Goal: Task Accomplishment & Management: Manage account settings

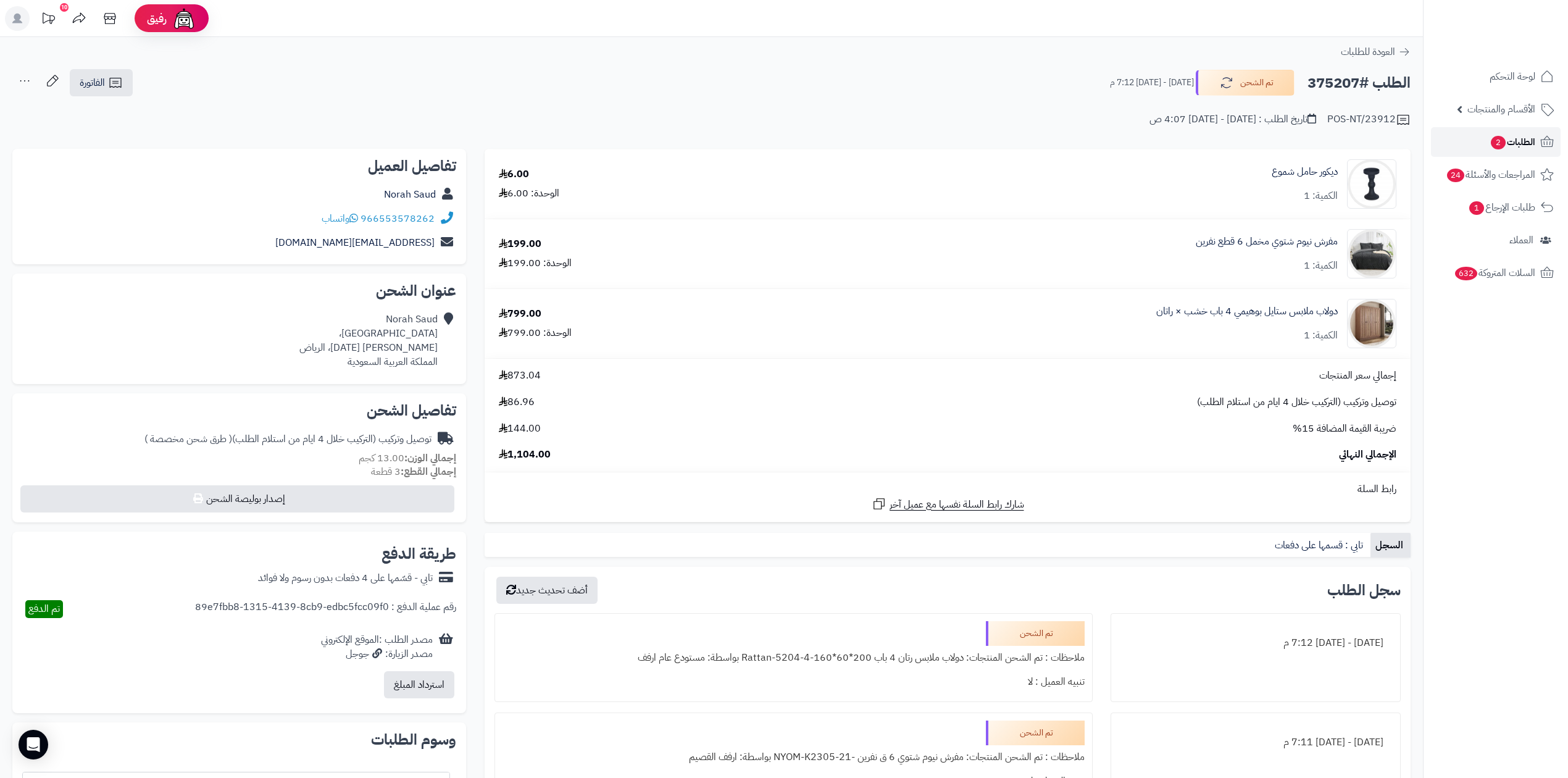
drag, startPoint x: 0, startPoint y: 0, endPoint x: 1495, endPoint y: 135, distance: 1501.1
click at [1495, 135] on span "2" at bounding box center [1498, 142] width 15 height 14
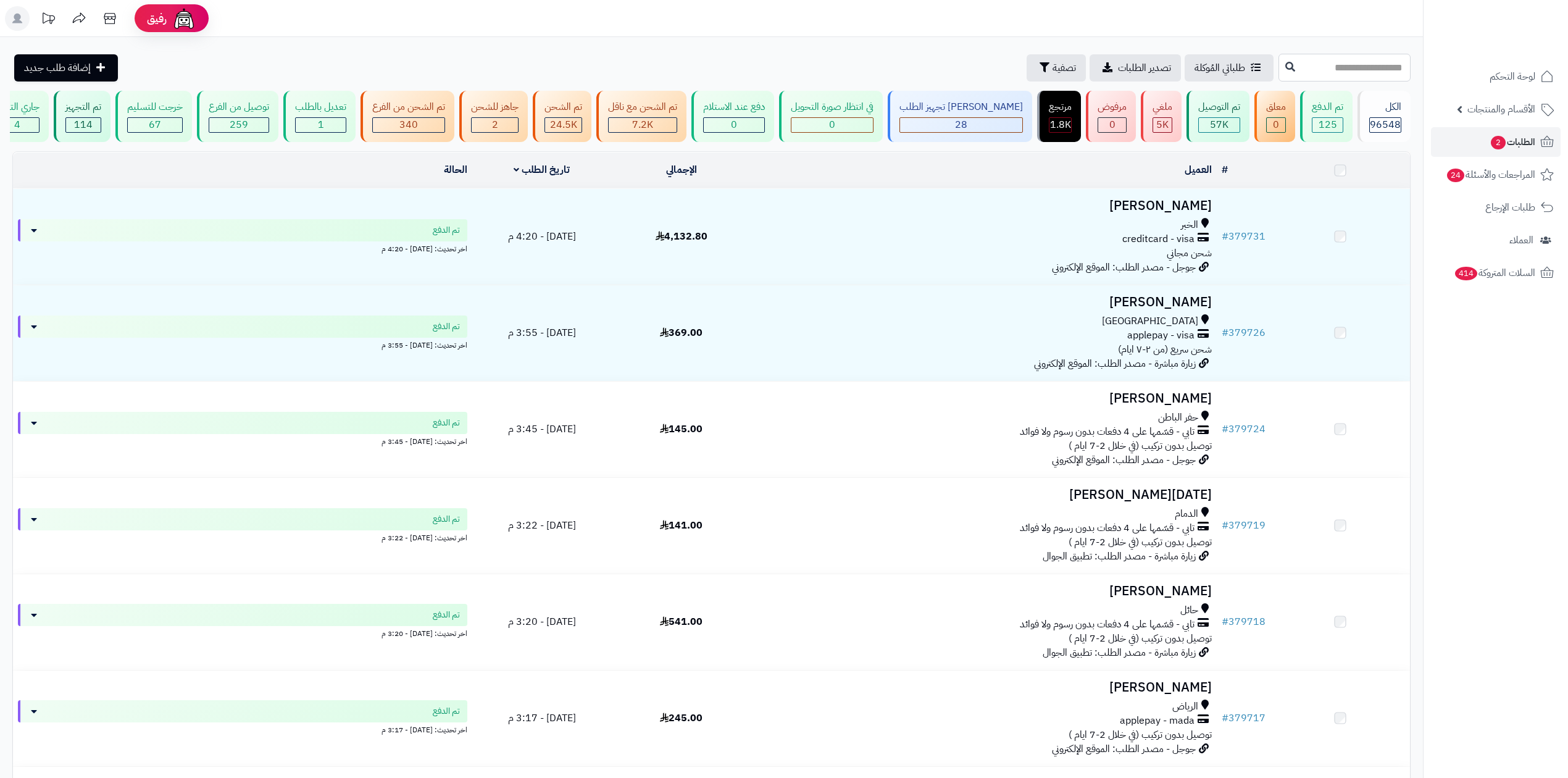
click at [1341, 76] on input "text" at bounding box center [1344, 67] width 132 height 28
paste input "******"
type input "******"
click at [1285, 70] on icon at bounding box center [1290, 66] width 10 height 10
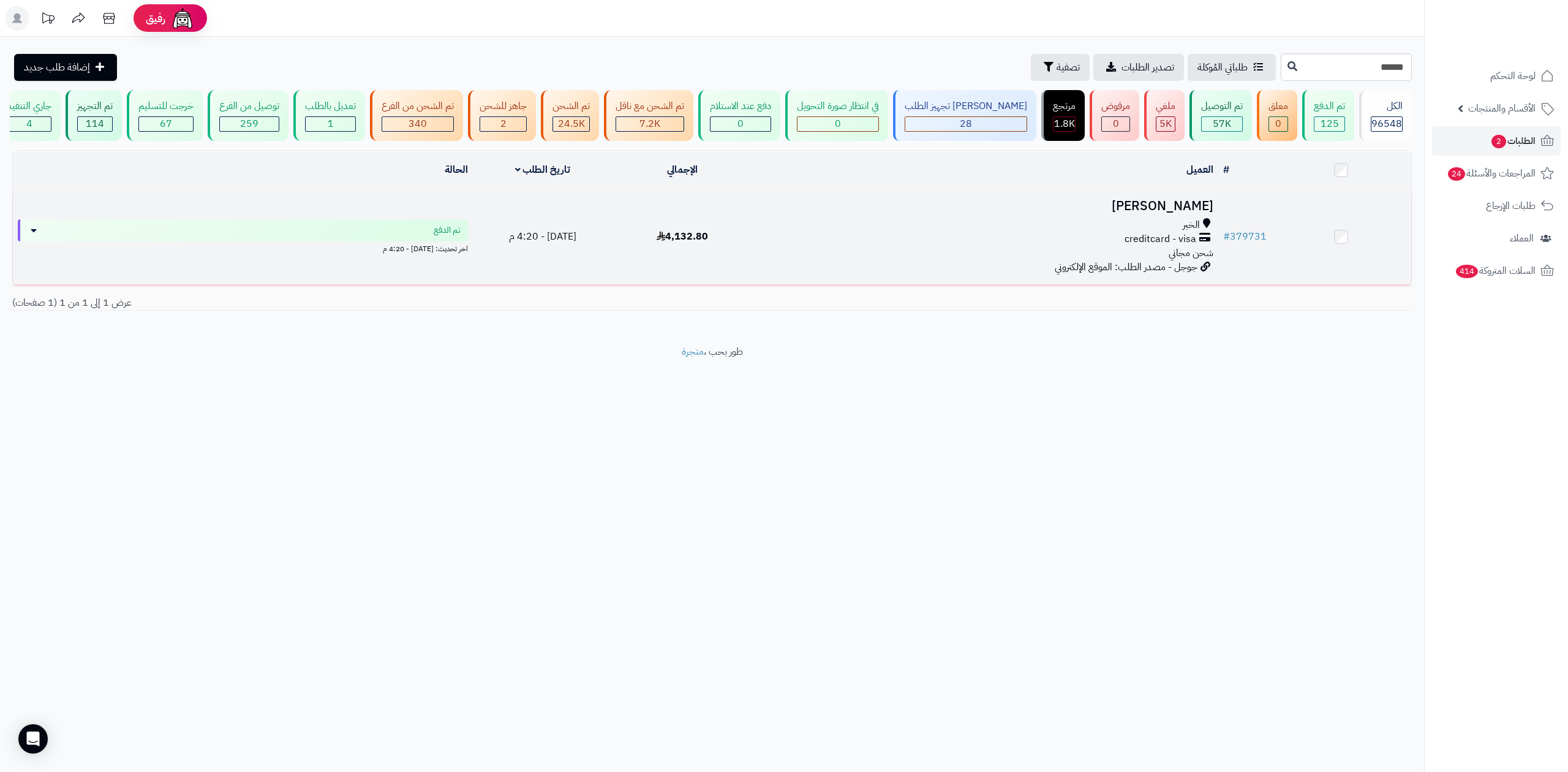
click at [1114, 213] on td "Shrooq Alhuwail الخبر creditcard - visa شحن مجاني جوجل - مصدر الطلب: الموقع الإ…" at bounding box center [985, 237] width 466 height 95
click at [1135, 204] on h3 "[PERSON_NAME]" at bounding box center [985, 206] width 456 height 14
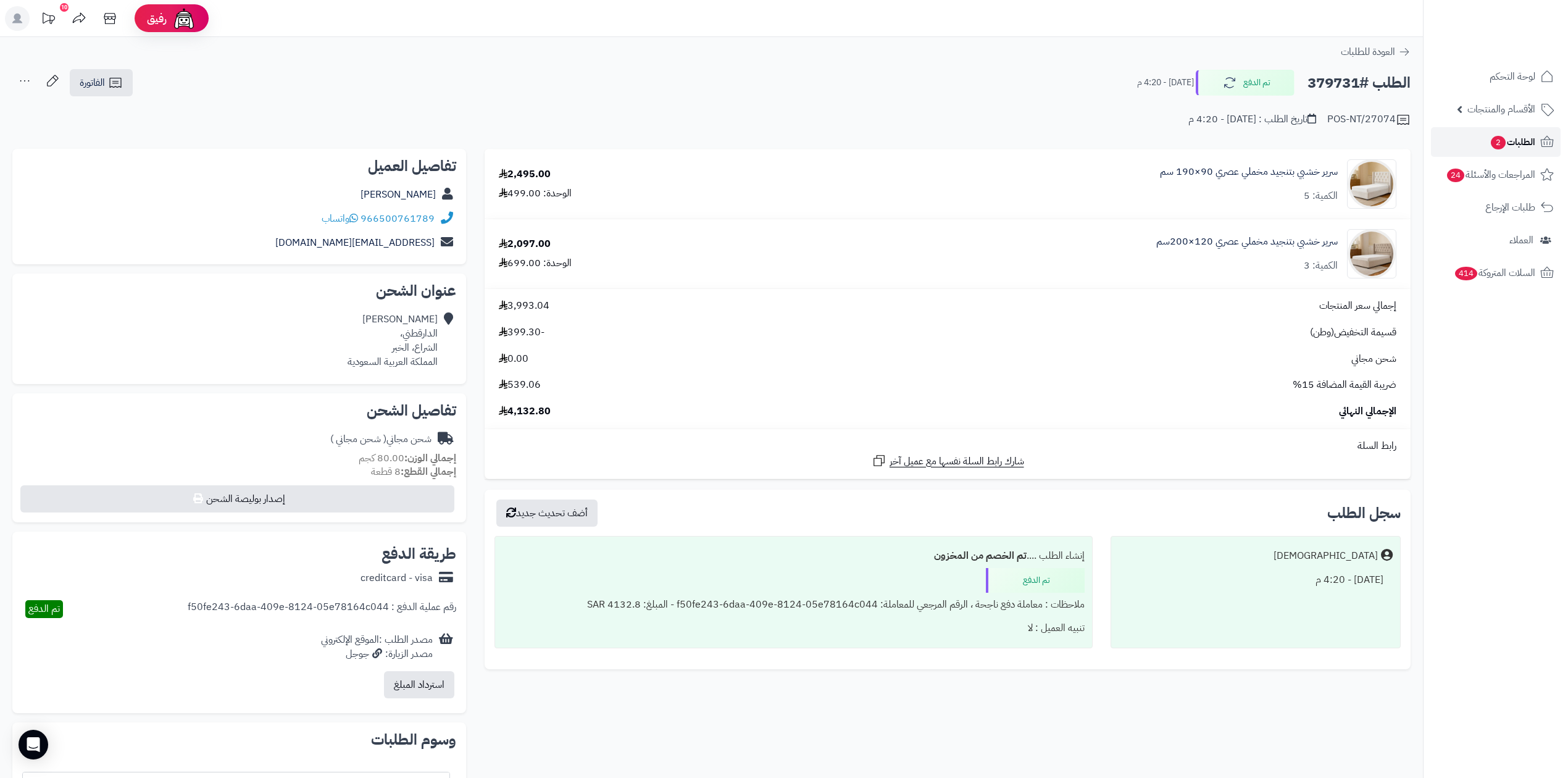
click at [1482, 138] on link "الطلبات 2" at bounding box center [1495, 142] width 129 height 30
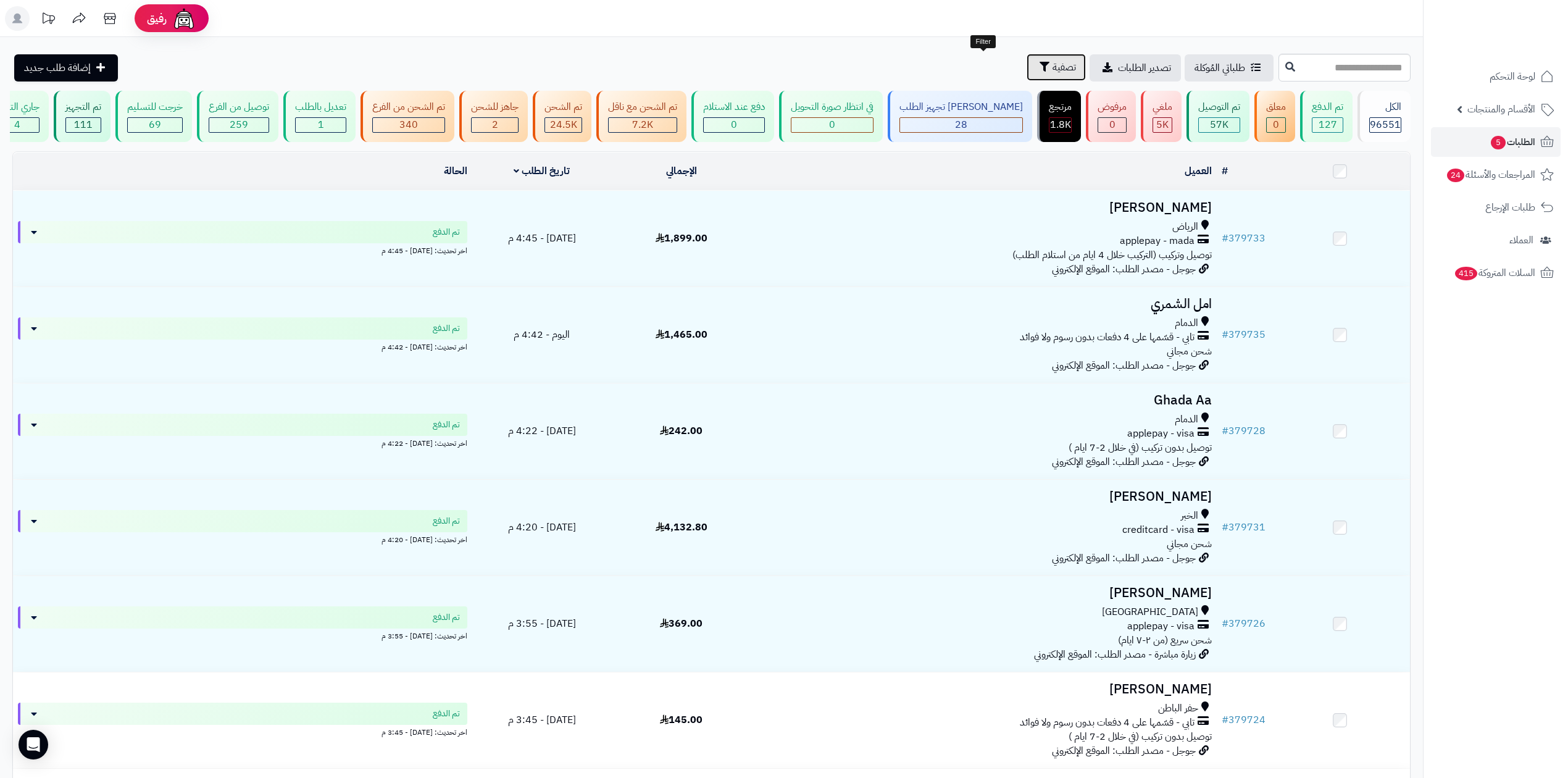
click at [1053, 67] on span "تصفية" at bounding box center [1064, 67] width 23 height 15
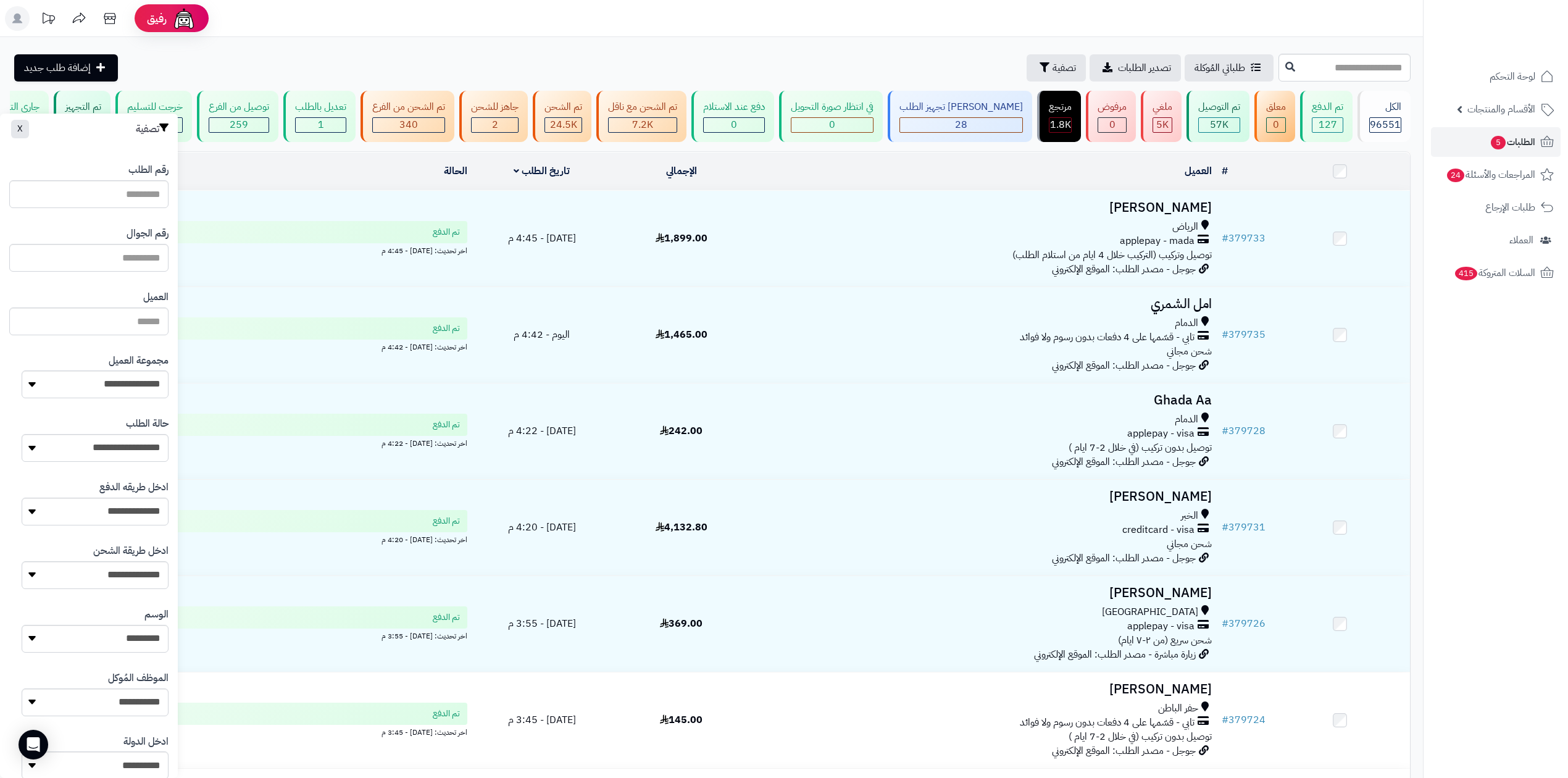
click at [77, 273] on div "رقم الجوال" at bounding box center [89, 249] width 159 height 64
click at [84, 266] on input "text" at bounding box center [89, 257] width 159 height 28
type input "*********"
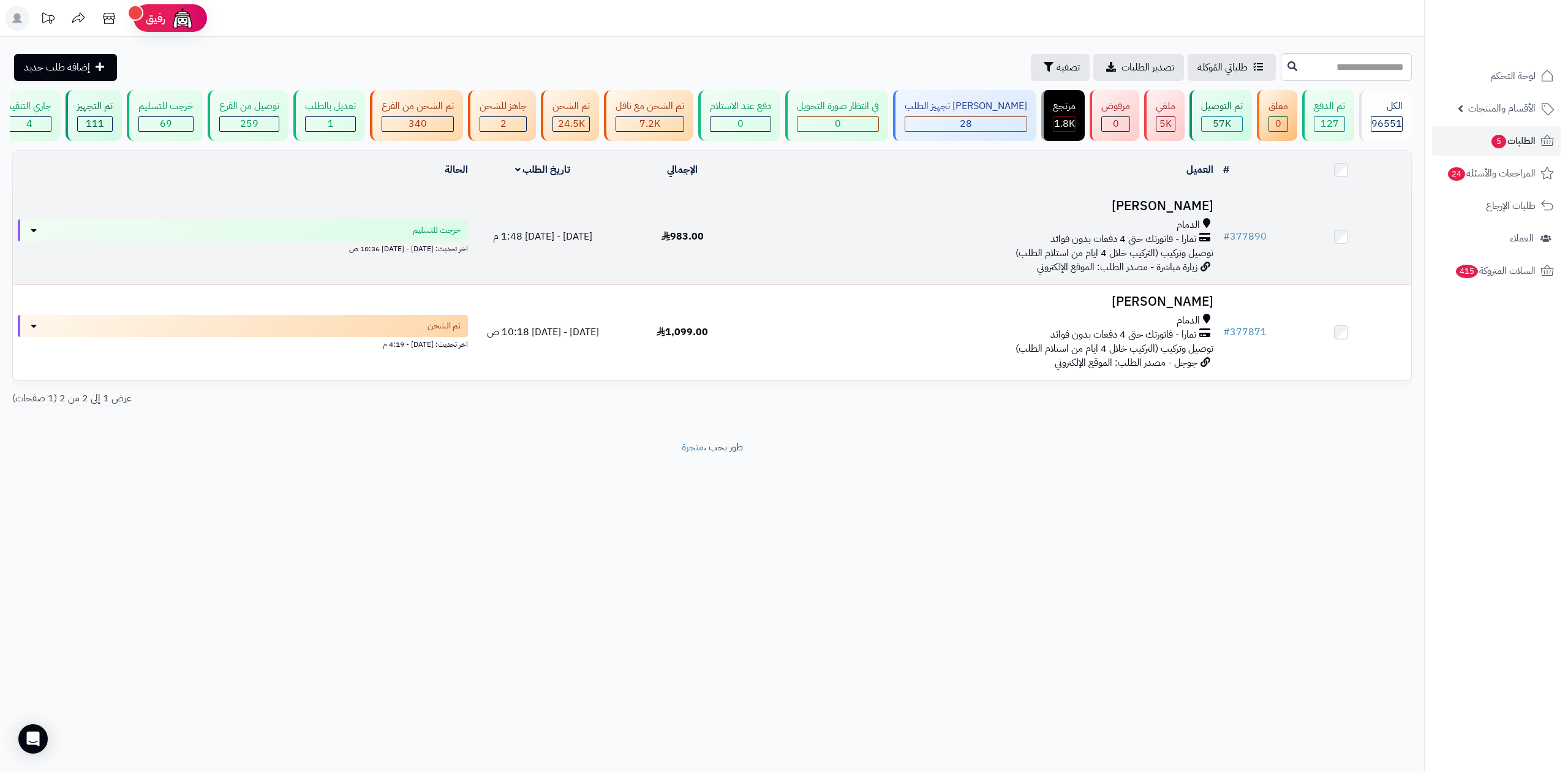
click at [1194, 207] on h3 "هدى العبودي" at bounding box center [985, 206] width 456 height 14
click at [1027, 228] on div "الدمام" at bounding box center [985, 225] width 456 height 14
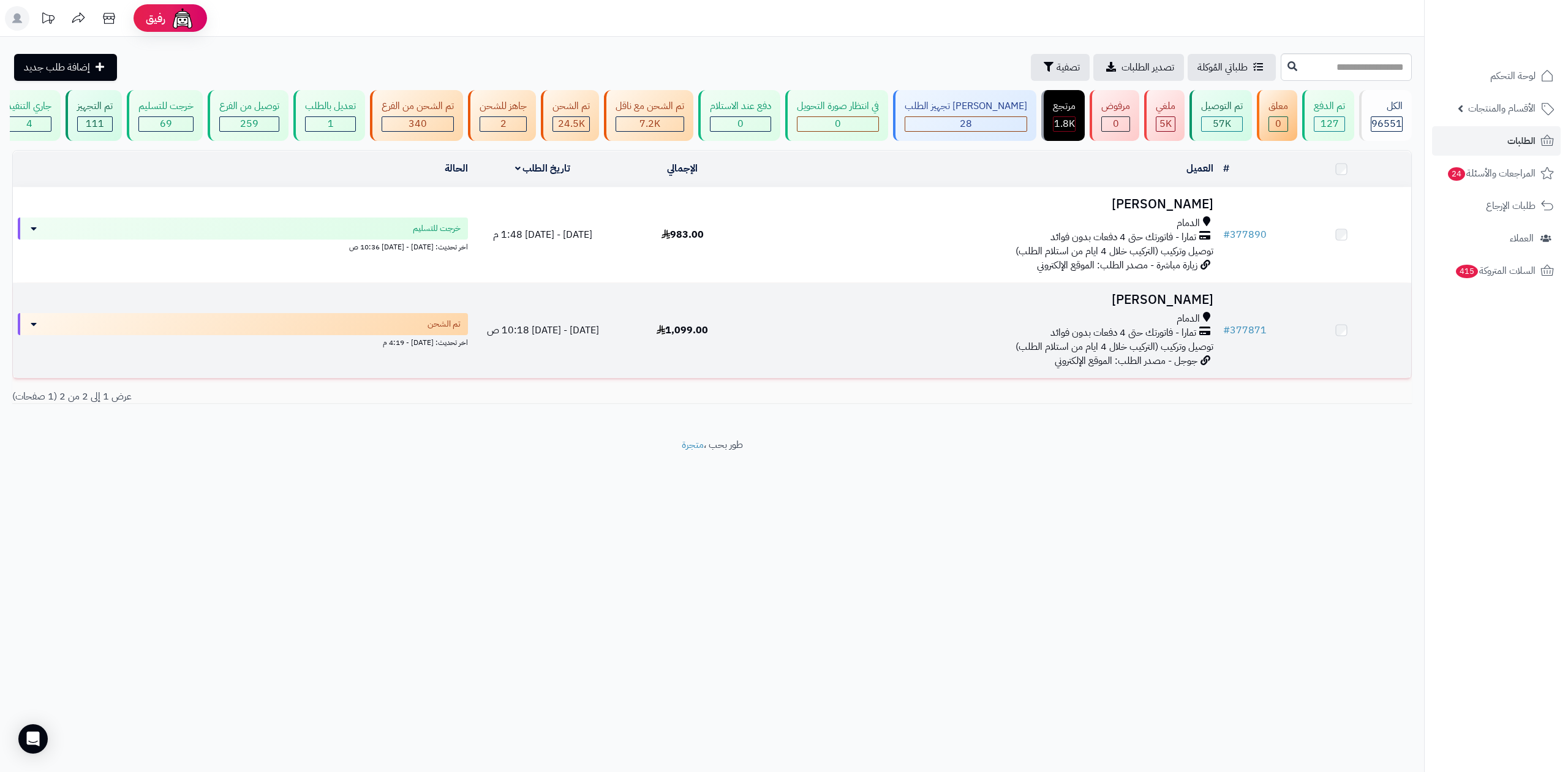
click at [933, 316] on div "الدمام" at bounding box center [985, 318] width 456 height 14
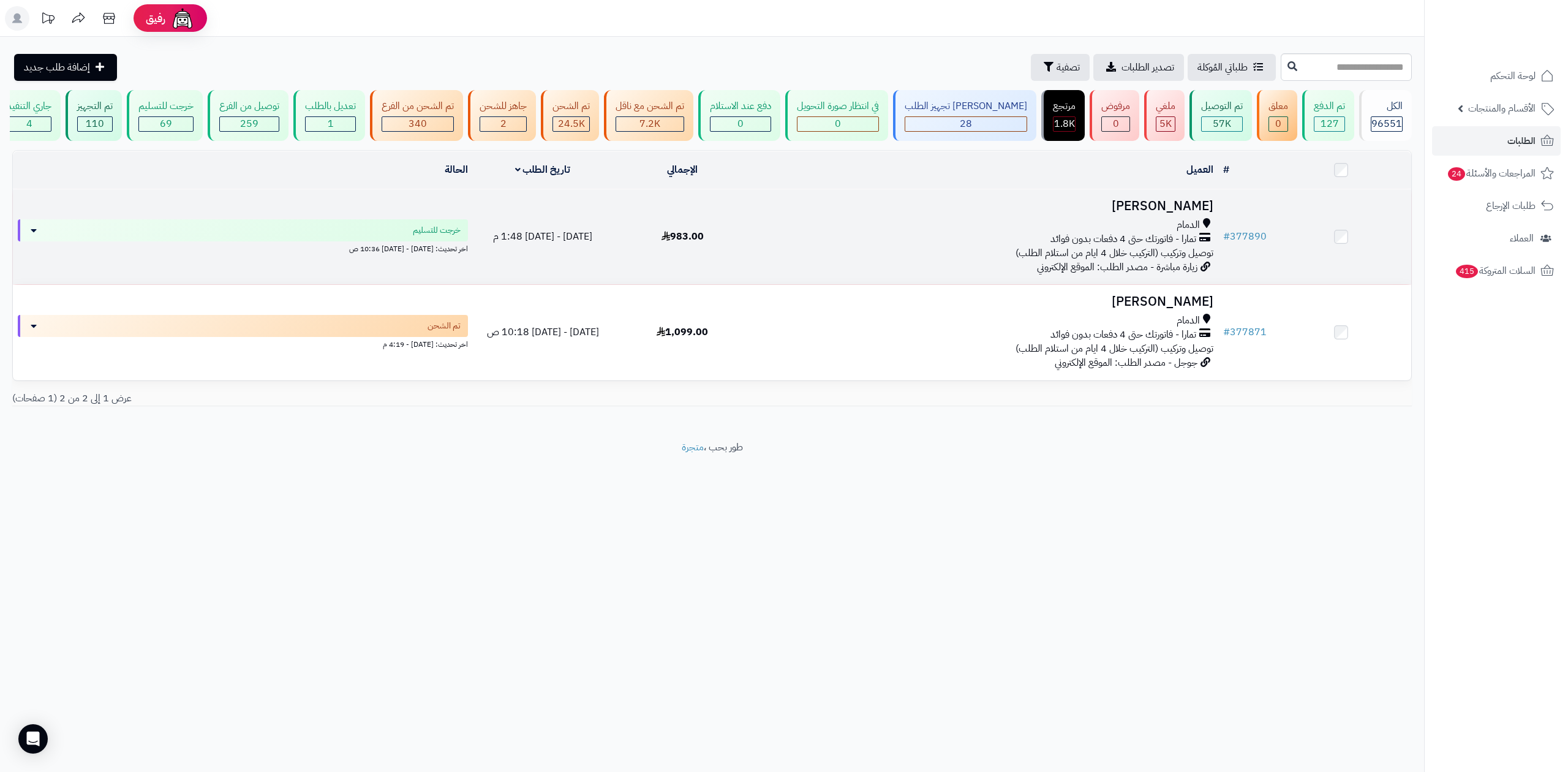
click at [1133, 237] on span "تمارا - فاتورتك حتى 4 دفعات بدون فوائد" at bounding box center [1123, 239] width 146 height 14
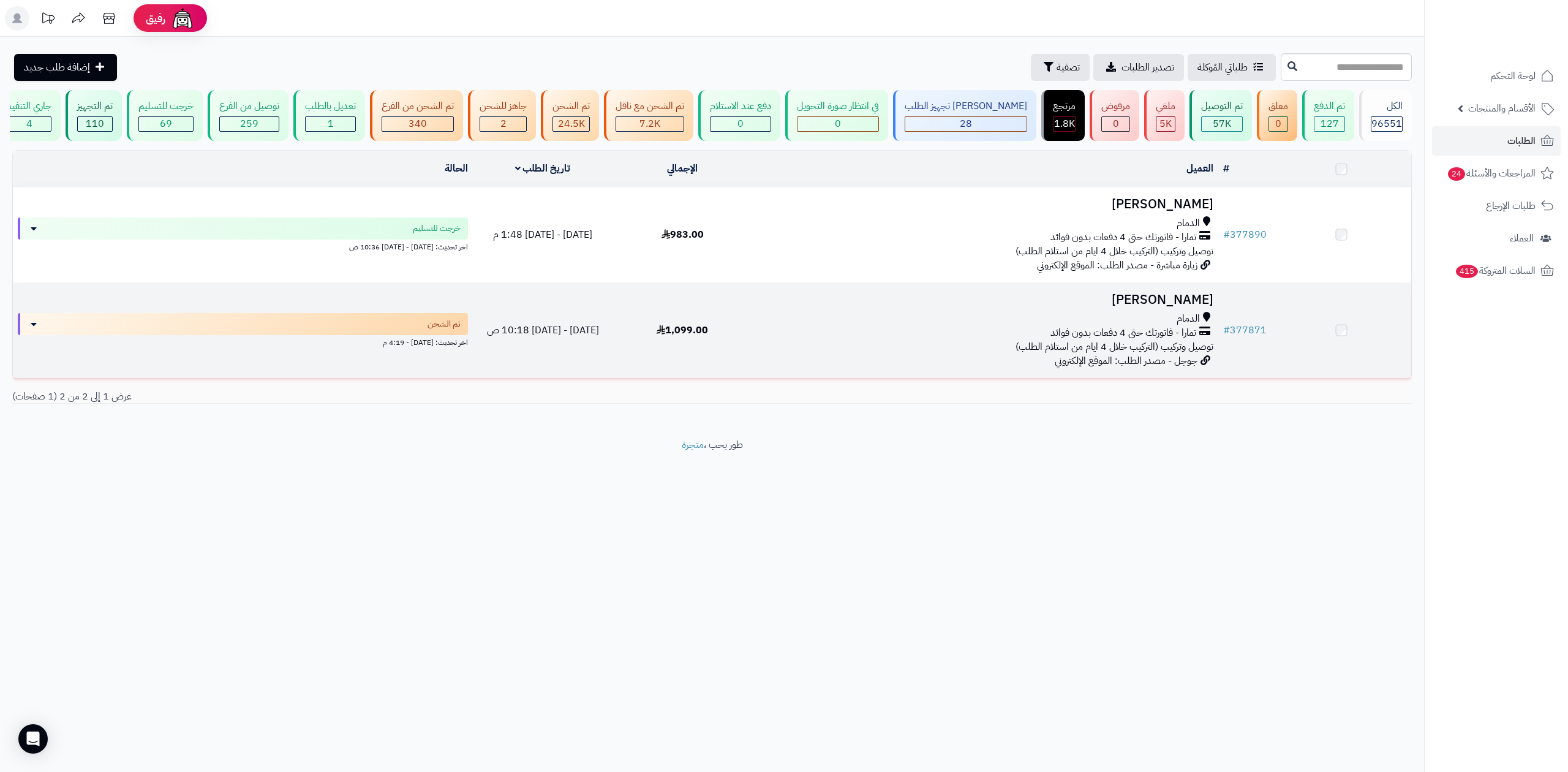
click at [1126, 339] on span "توصيل وتركيب (التركيب خلال 4 ايام من استلام الطلب)" at bounding box center [1114, 347] width 198 height 15
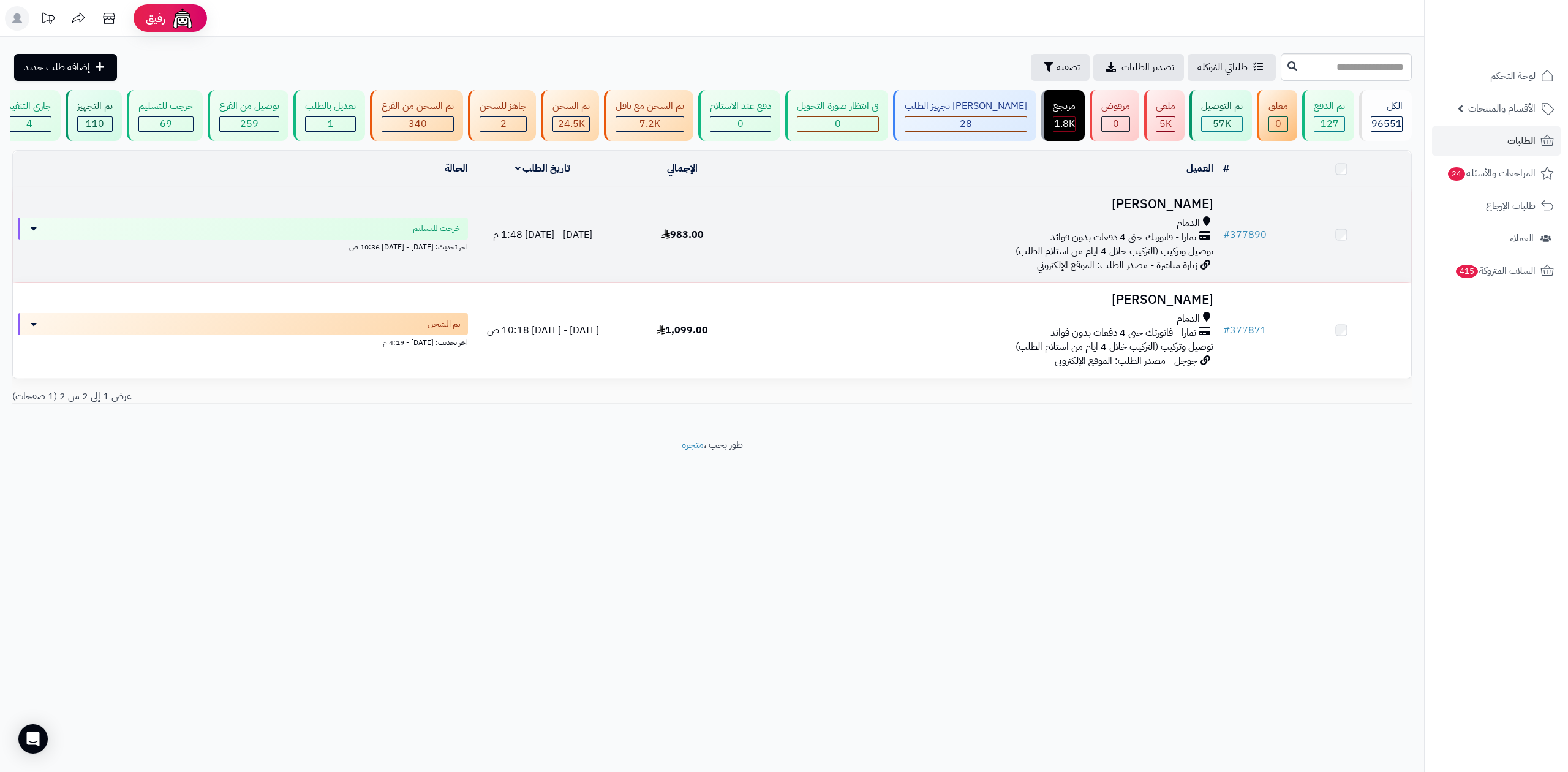
click at [1083, 241] on span "تمارا - فاتورتك حتى 4 دفعات بدون فوائد" at bounding box center [1123, 237] width 146 height 14
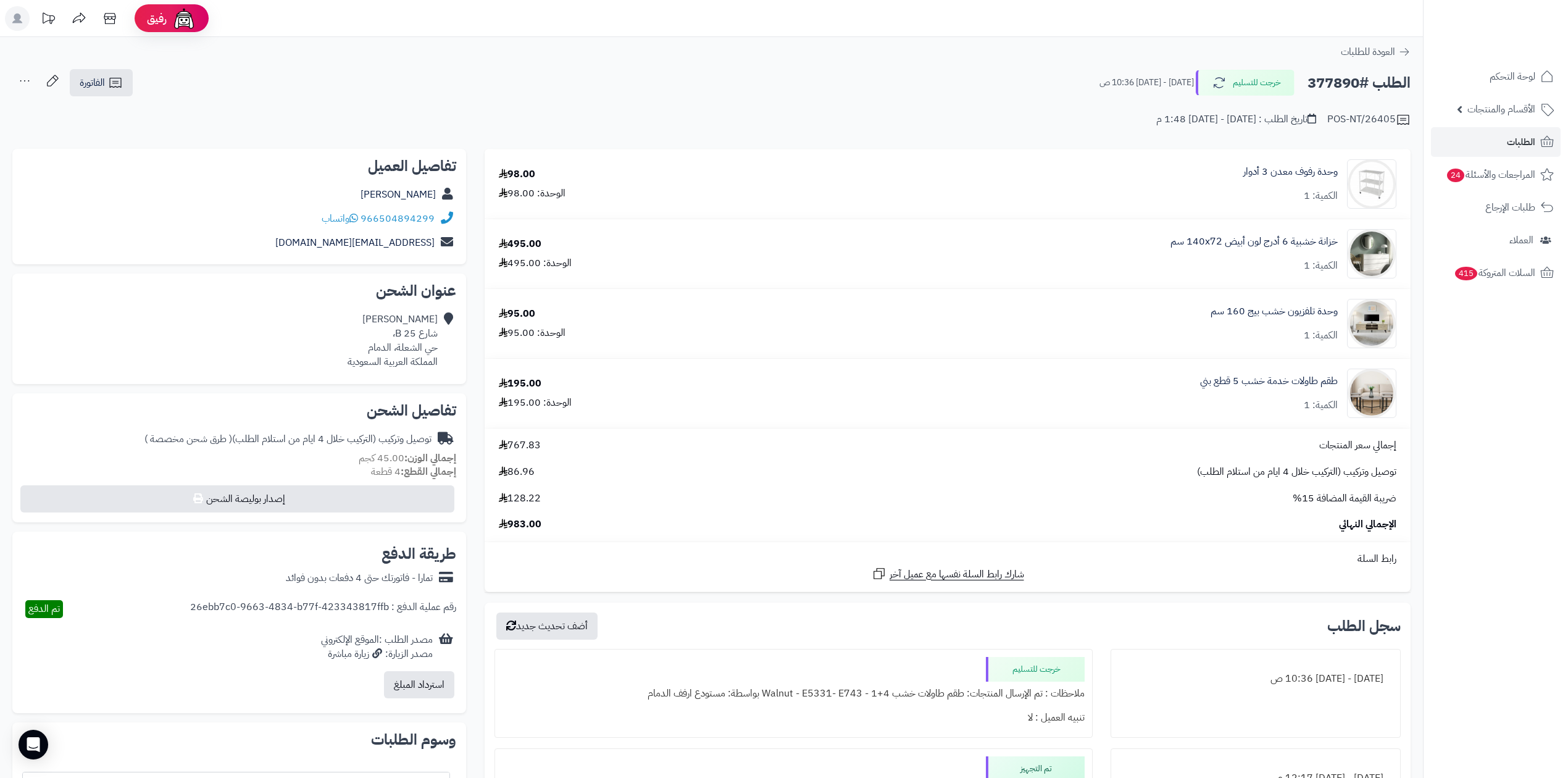
drag, startPoint x: 544, startPoint y: 497, endPoint x: 491, endPoint y: 497, distance: 53.0
click at [491, 497] on div "ضريبة القيمة المضافة 15% 128.22" at bounding box center [947, 498] width 916 height 14
click at [1344, 79] on h2 "الطلب #377890" at bounding box center [1358, 82] width 103 height 25
copy h2 "377890"
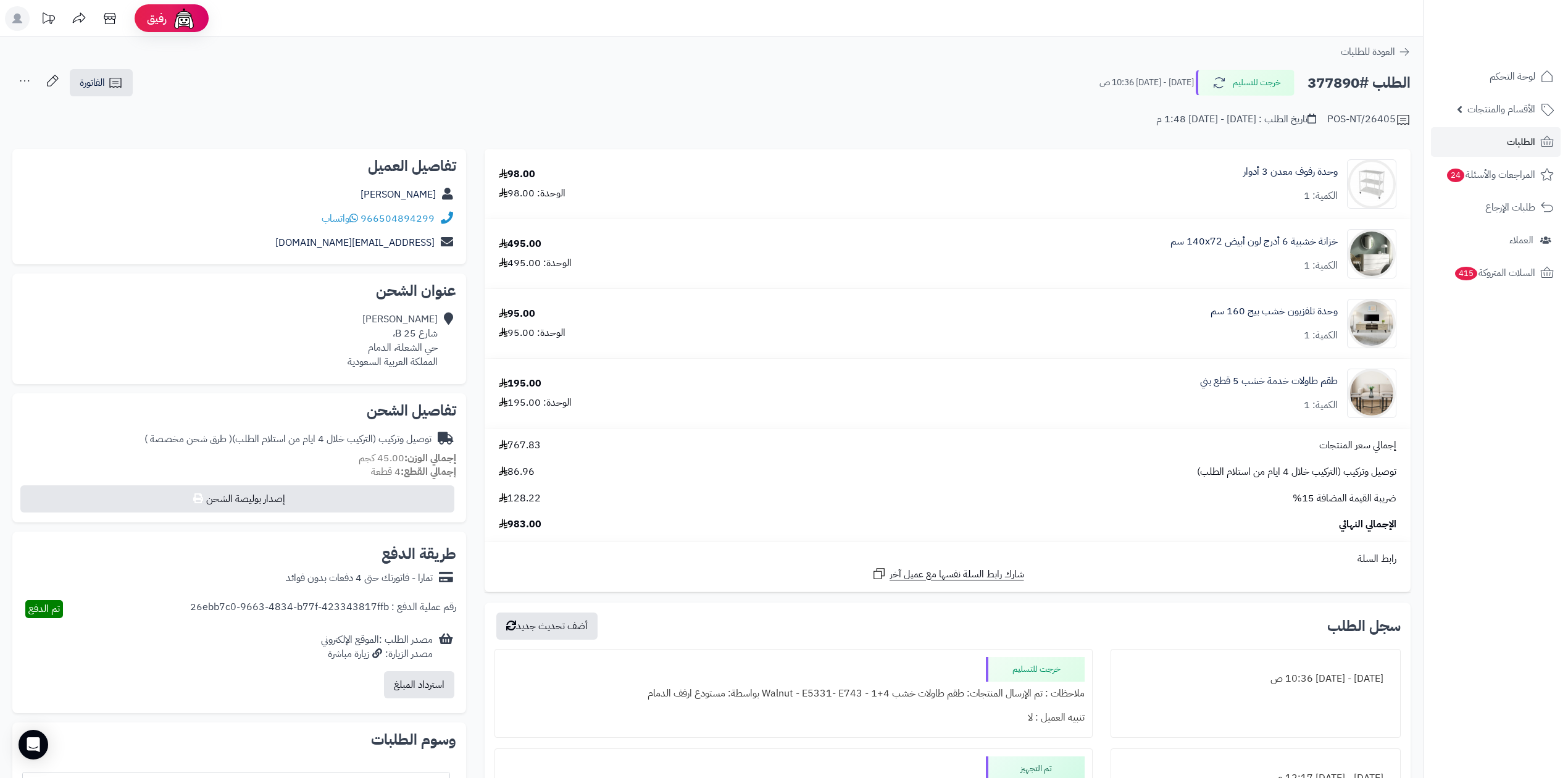
drag, startPoint x: 1072, startPoint y: 667, endPoint x: 1007, endPoint y: 668, distance: 65.0
click at [1007, 668] on div "خرجت للتسليم" at bounding box center [1035, 669] width 98 height 25
click at [917, 668] on div "خرجت للتسليم ملاحظات : تم الإرسال المنتجات: طقم طاولات خشب 4+1 - Walnut - E5331…" at bounding box center [793, 692] width 598 height 89
drag, startPoint x: 1072, startPoint y: 565, endPoint x: 876, endPoint y: 568, distance: 196.0
click at [876, 568] on td "رابط السلة شارك رابط السلة نفسها مع عميل آخر" at bounding box center [947, 566] width 926 height 49
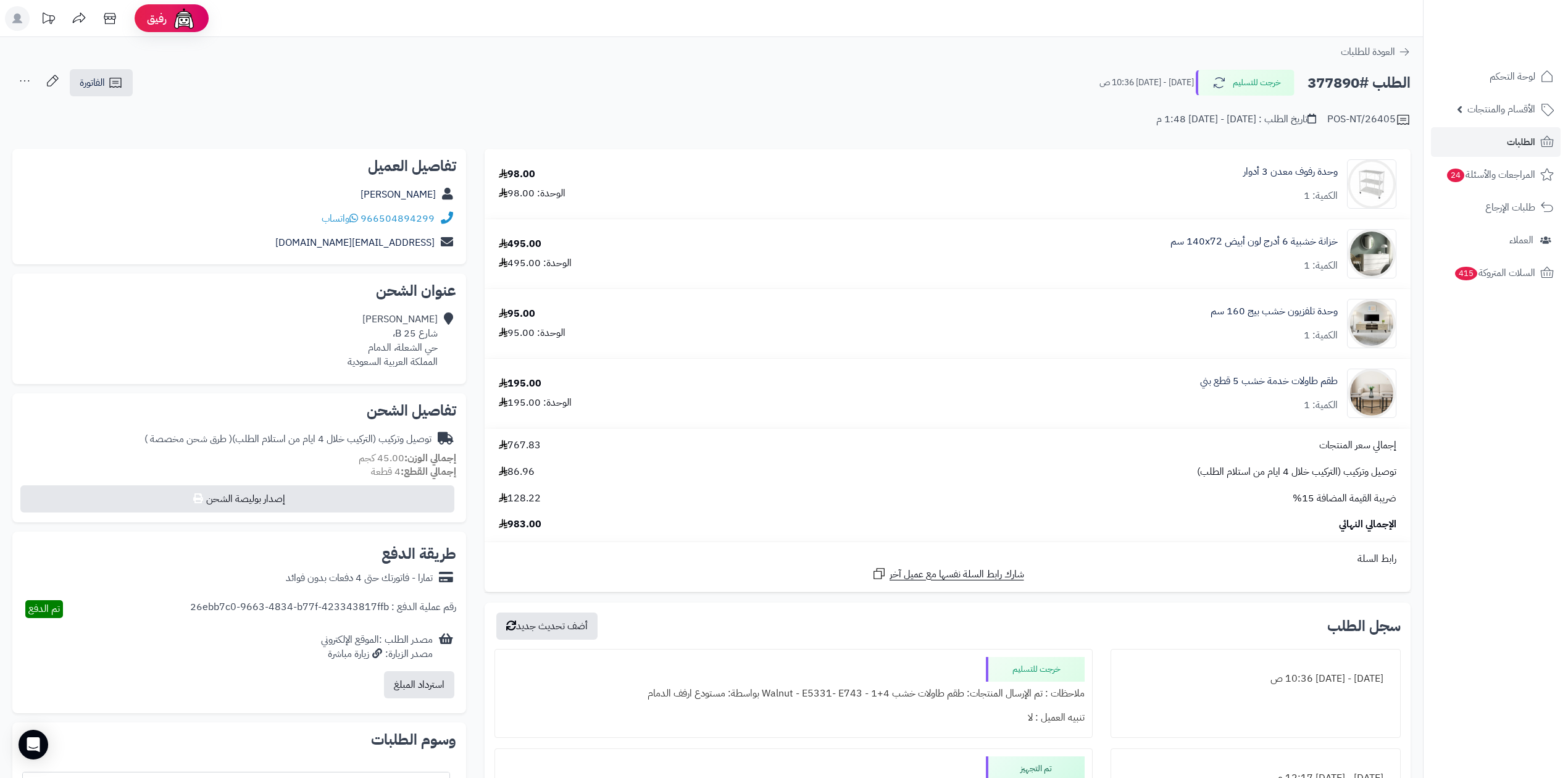
click at [857, 568] on div "شارك رابط السلة نفسها مع عميل آخر" at bounding box center [947, 574] width 916 height 15
click at [1327, 76] on h2 "الطلب #377890" at bounding box center [1358, 82] width 103 height 25
copy h2 "377890"
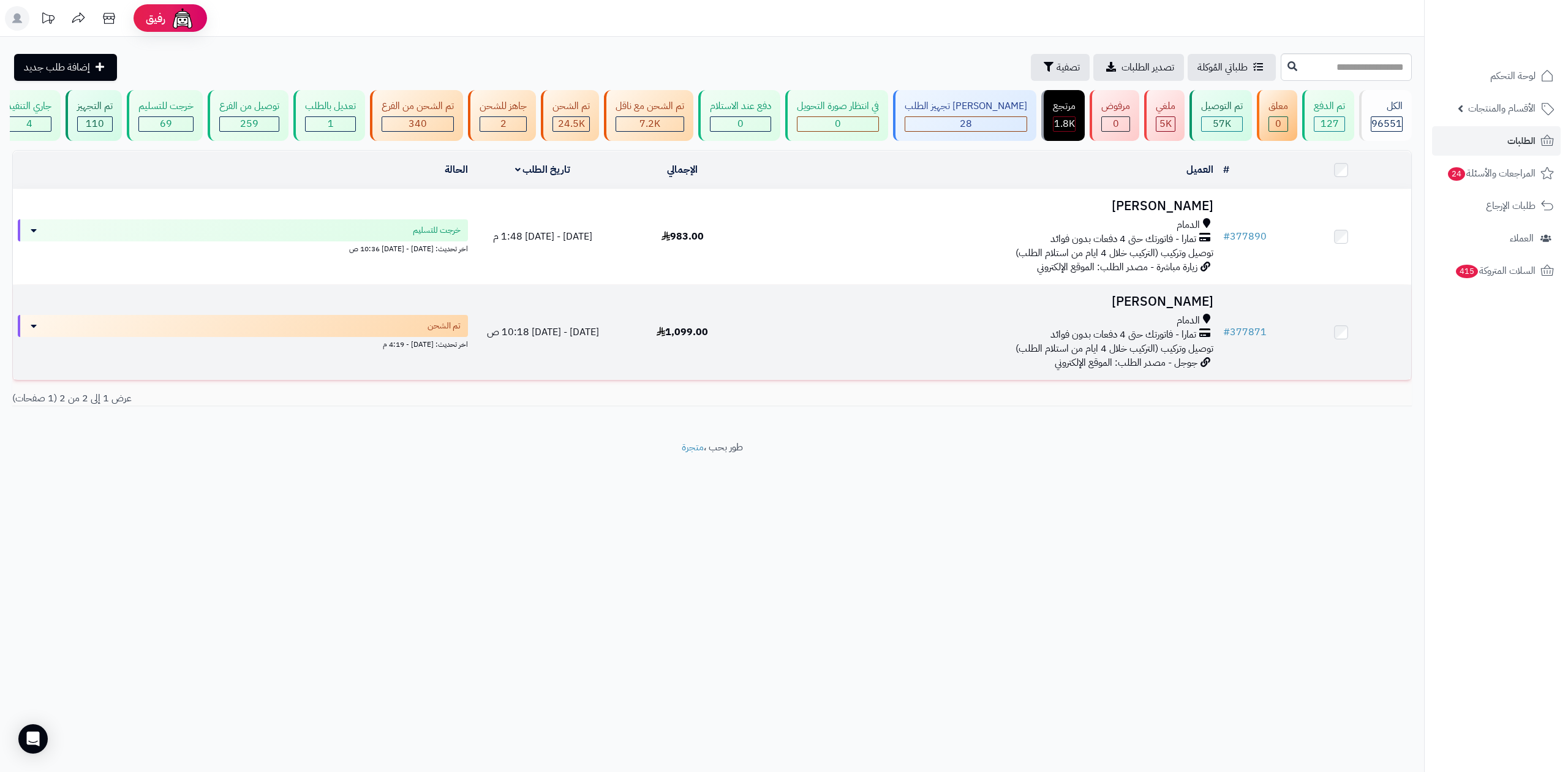
click at [894, 302] on h3 "[PERSON_NAME]" at bounding box center [985, 301] width 456 height 14
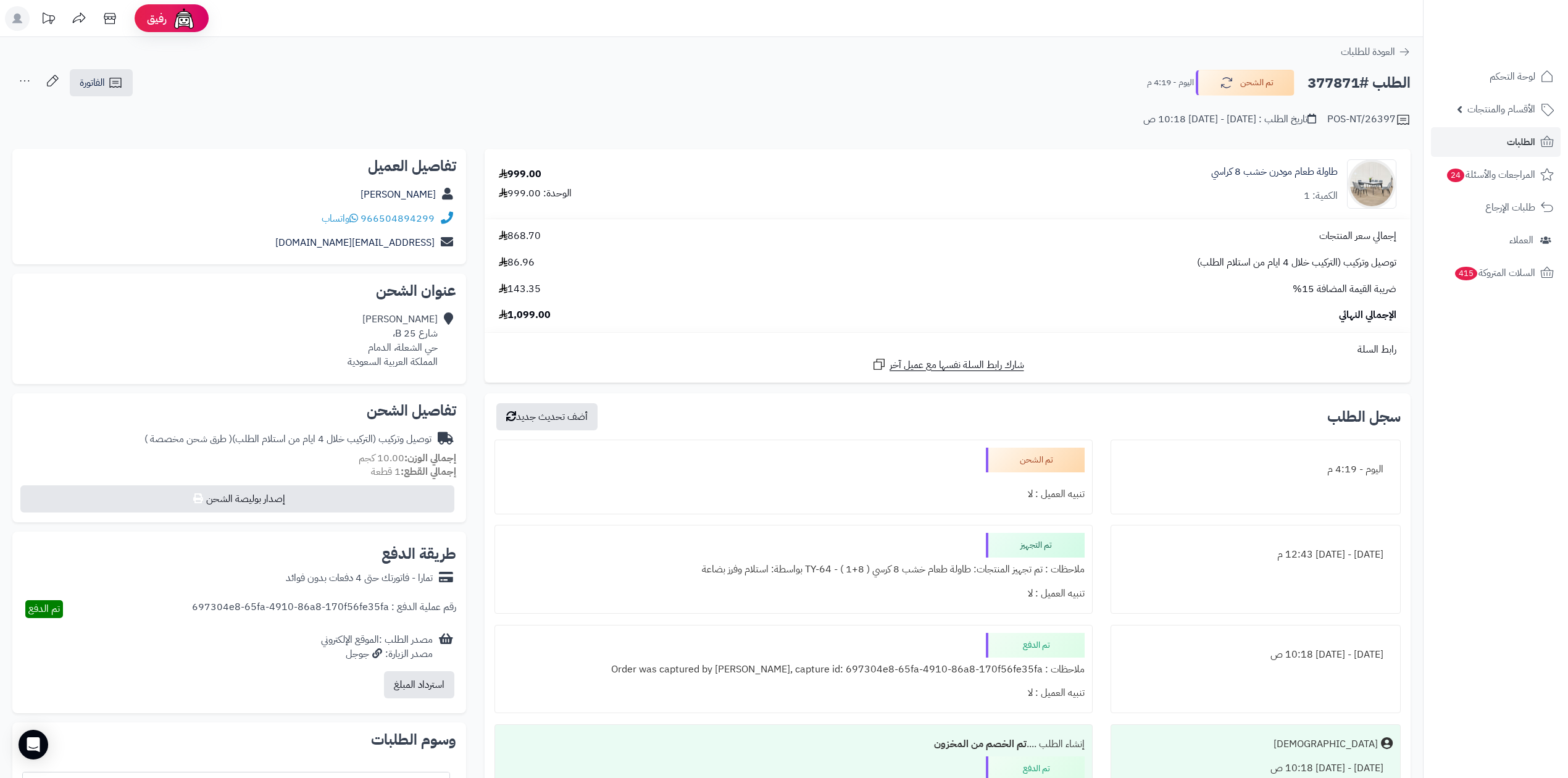
click at [1324, 79] on h2 "الطلب #377871" at bounding box center [1358, 82] width 103 height 25
copy h2 "377871"
